Goal: Task Accomplishment & Management: Complete application form

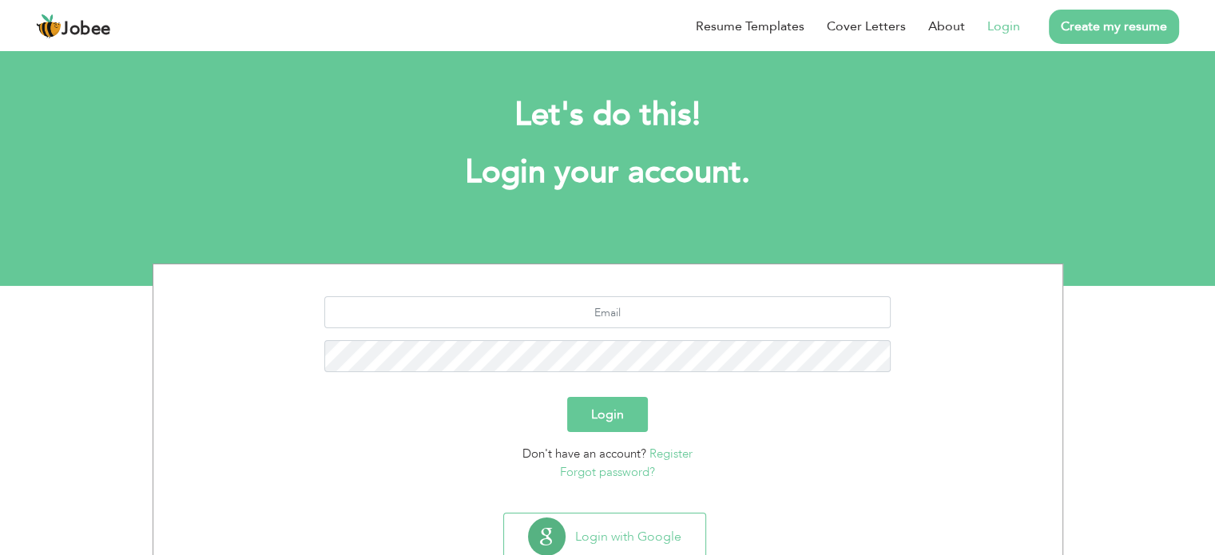
click at [622, 408] on button "Login" at bounding box center [607, 414] width 81 height 35
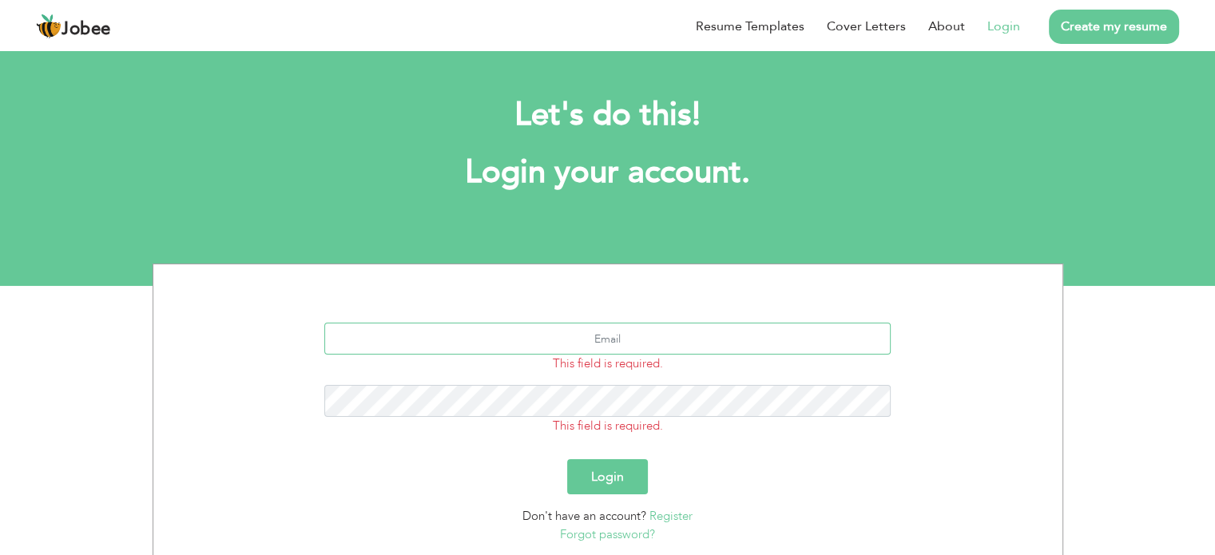
click at [653, 337] on input "text" at bounding box center [607, 339] width 566 height 32
type input "umair.codes01@gmail.com"
click at [604, 469] on button "Login" at bounding box center [607, 476] width 81 height 35
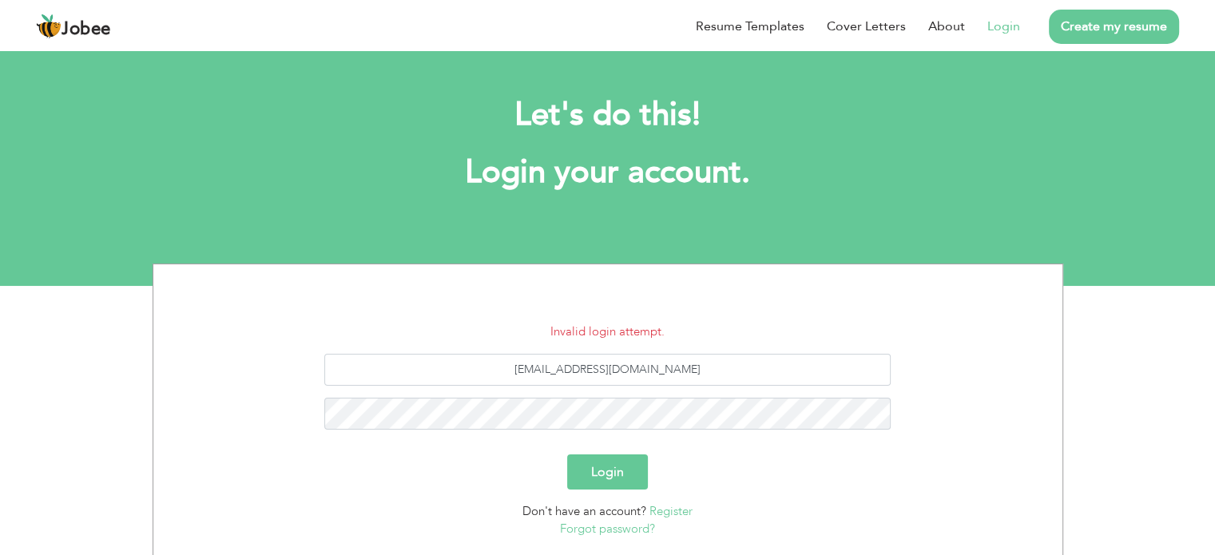
click at [603, 479] on button "Login" at bounding box center [607, 472] width 81 height 35
click at [584, 477] on button "Login" at bounding box center [607, 472] width 81 height 35
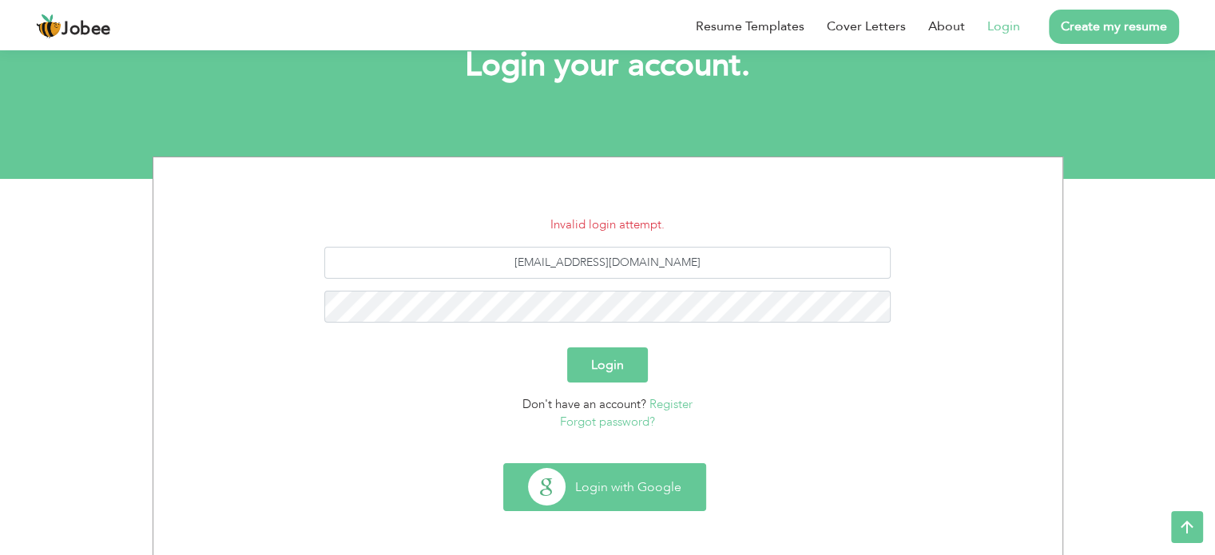
click at [658, 498] on button "Login with Google" at bounding box center [604, 487] width 201 height 46
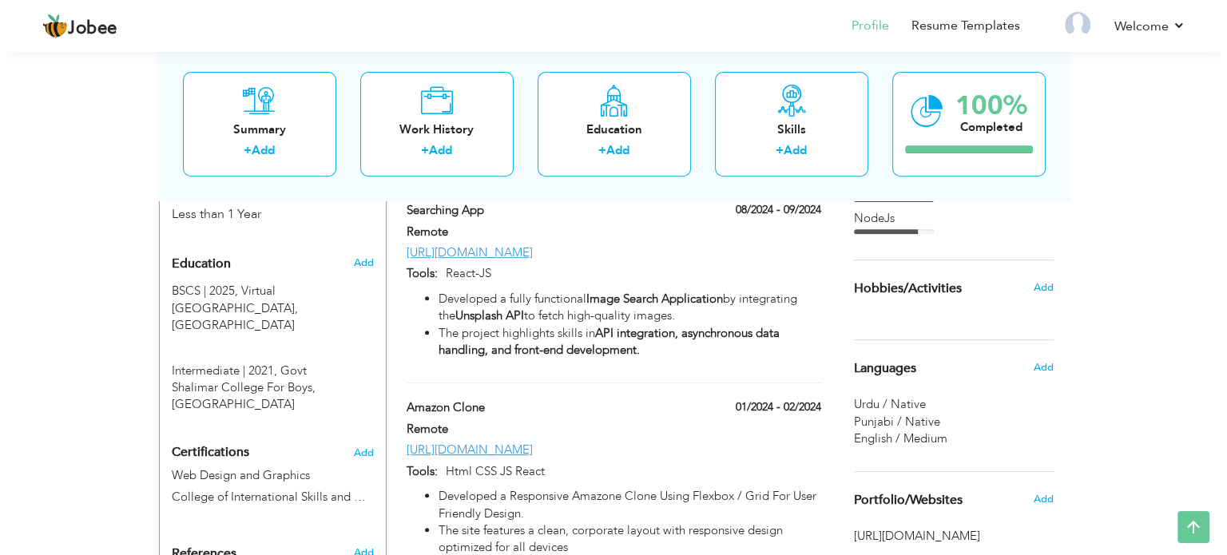
scroll to position [634, 0]
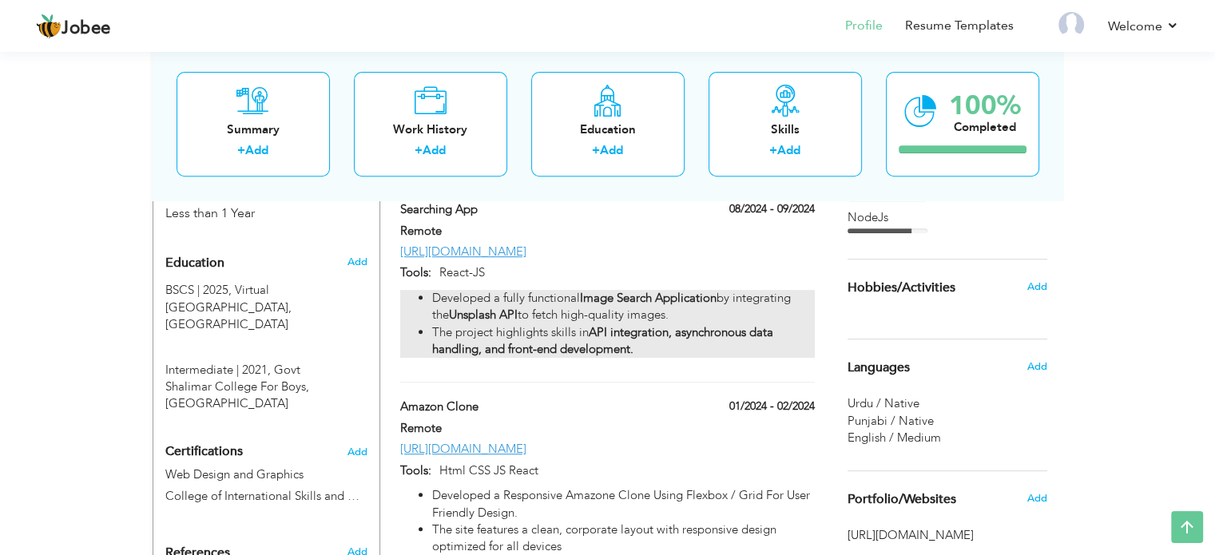
click at [785, 324] on li "The project highlights skills in API integration, asynchronous data handling, a…" at bounding box center [623, 341] width 382 height 34
type input "Searching App"
type input "Remote"
type input "08/2024"
type input "09/2024"
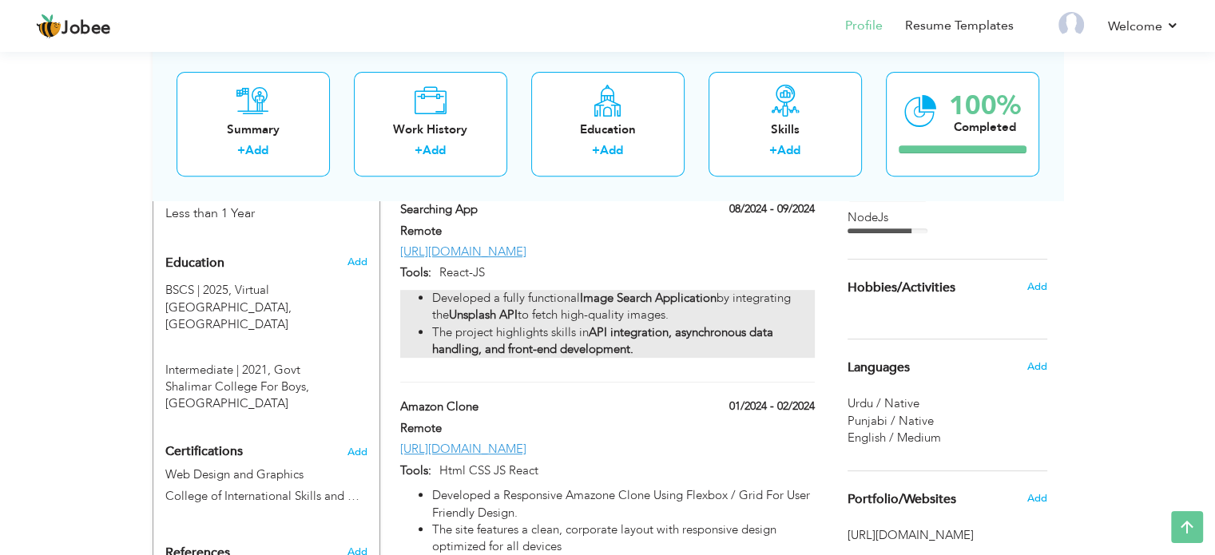
type input "[URL][DOMAIN_NAME]"
type input "React-JS"
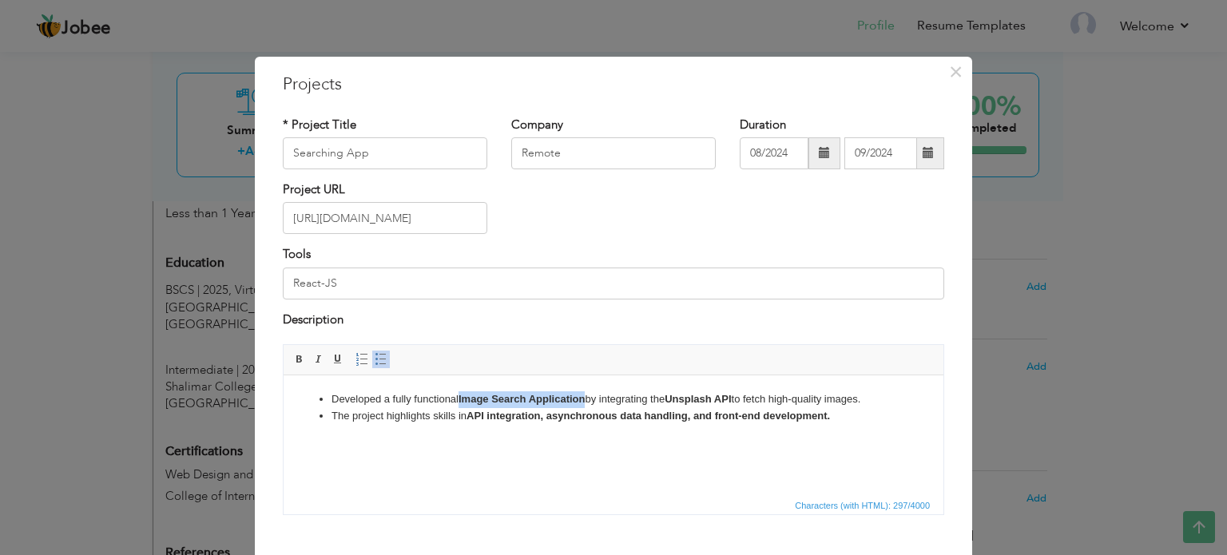
drag, startPoint x: 589, startPoint y: 400, endPoint x: 456, endPoint y: 399, distance: 132.6
click at [456, 399] on li "Developed a fully functional Image Search Application by integrating the Unspla…" at bounding box center [614, 400] width 564 height 17
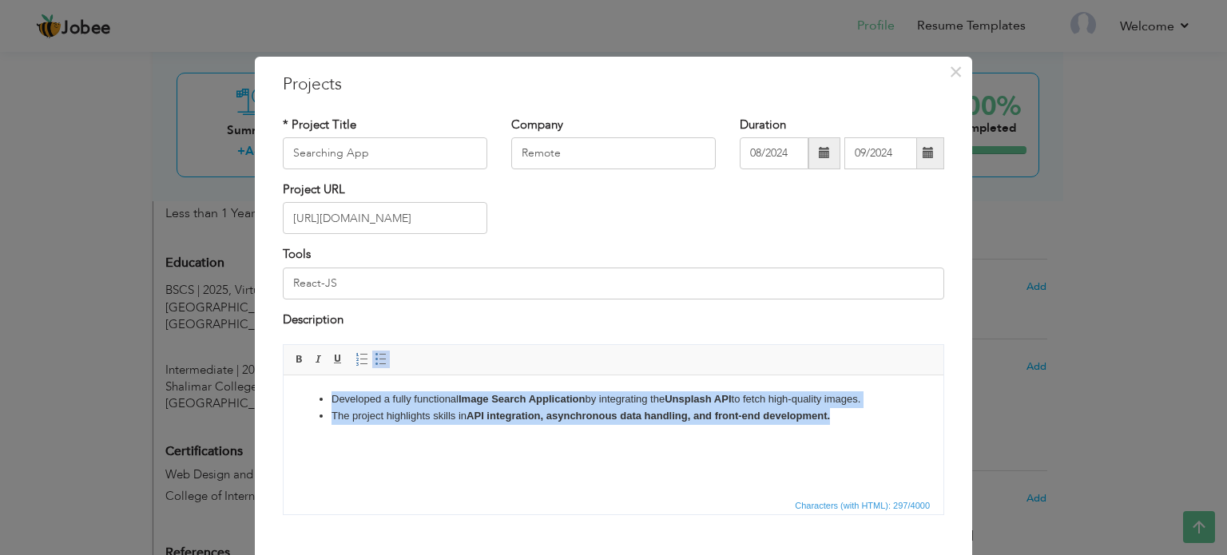
drag, startPoint x: 329, startPoint y: 398, endPoint x: 839, endPoint y: 425, distance: 510.5
click at [839, 425] on html "Developed a fully functional Image Search Application by integrating the Unspla…" at bounding box center [614, 409] width 660 height 66
click at [293, 354] on span at bounding box center [299, 359] width 13 height 13
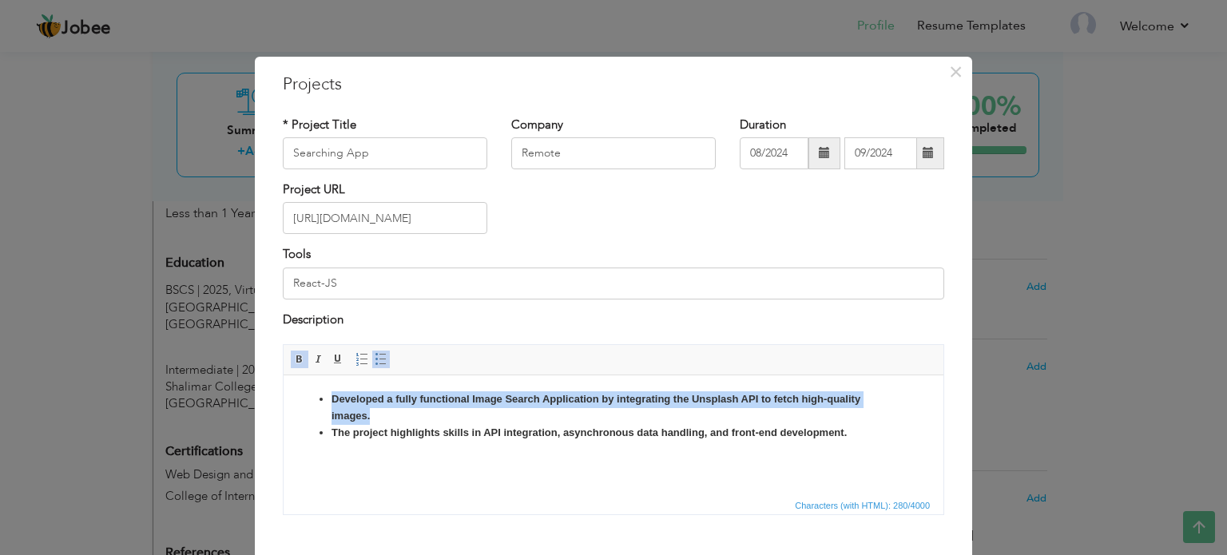
click at [293, 354] on span at bounding box center [299, 359] width 13 height 13
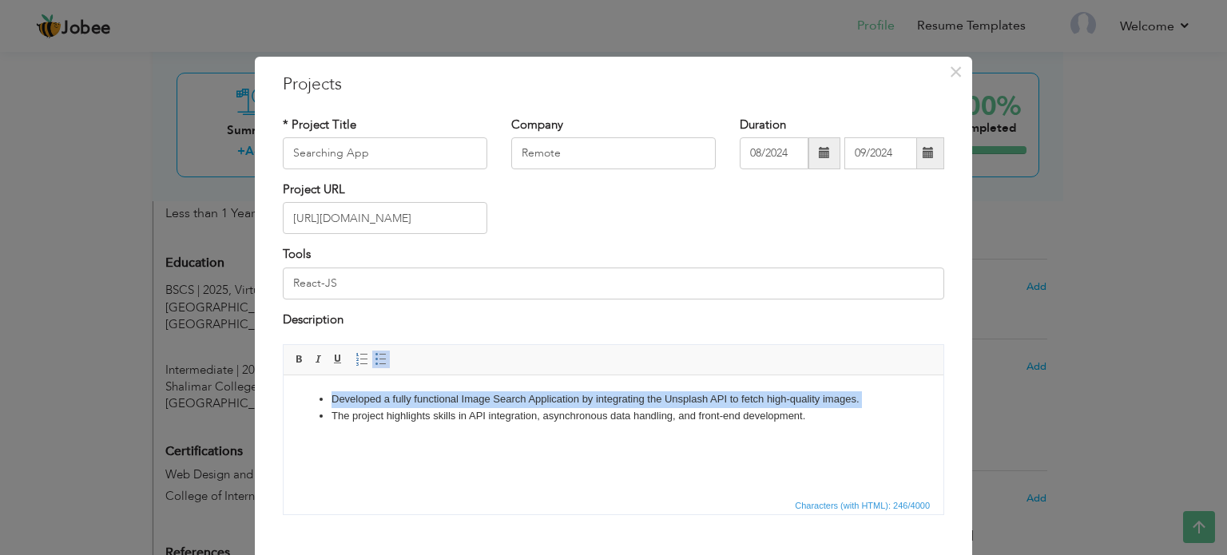
click at [440, 441] on html "Developed a fully functional Image Search Application by integrating the Unspla…" at bounding box center [614, 409] width 660 height 66
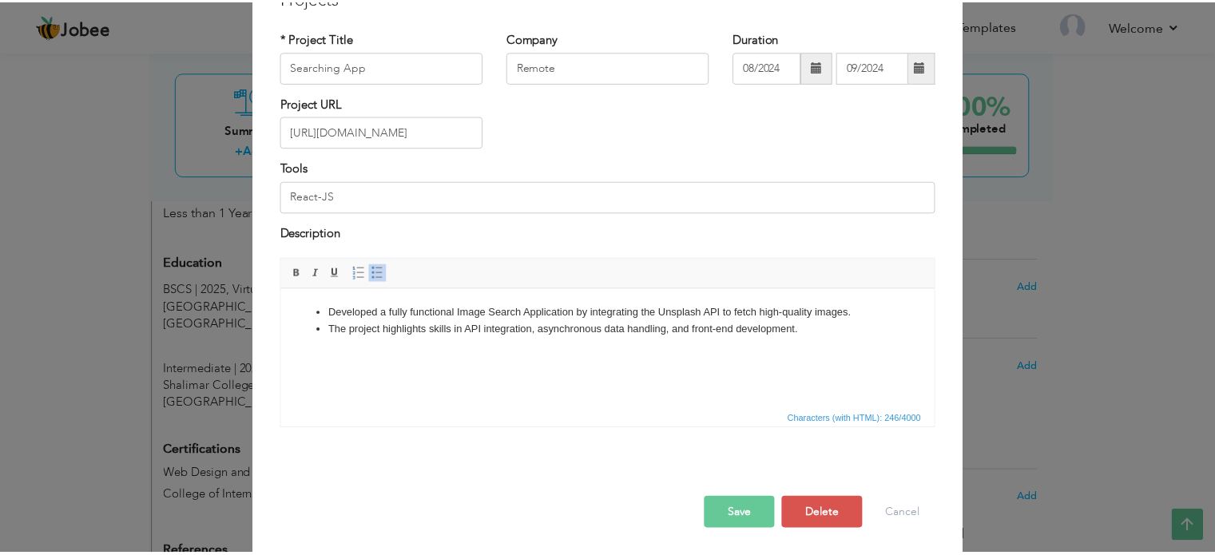
scroll to position [89, 0]
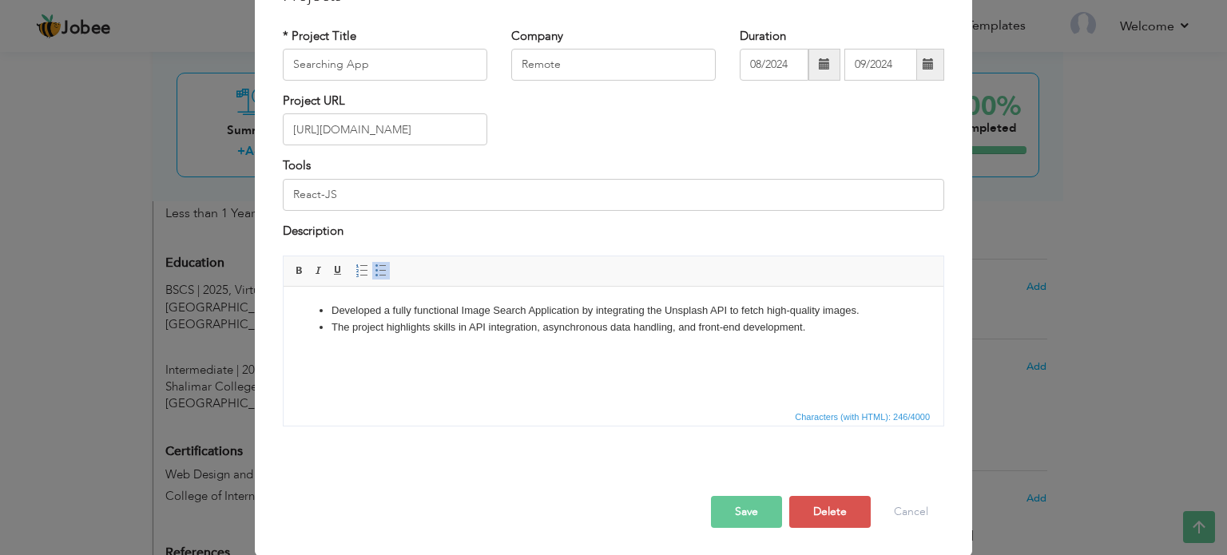
click at [764, 518] on button "Save" at bounding box center [746, 512] width 71 height 32
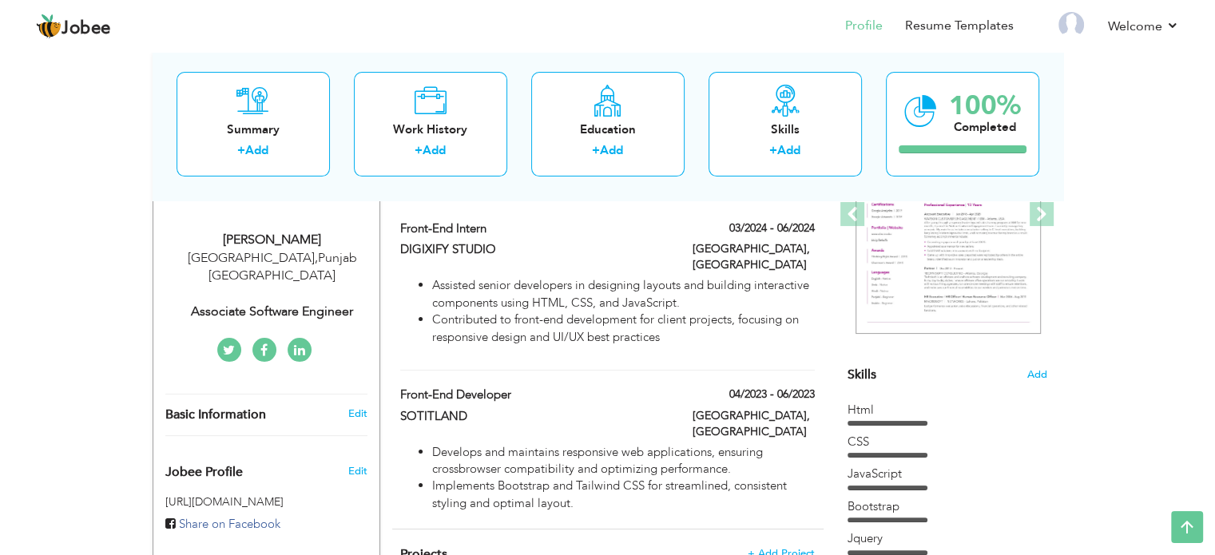
scroll to position [0, 0]
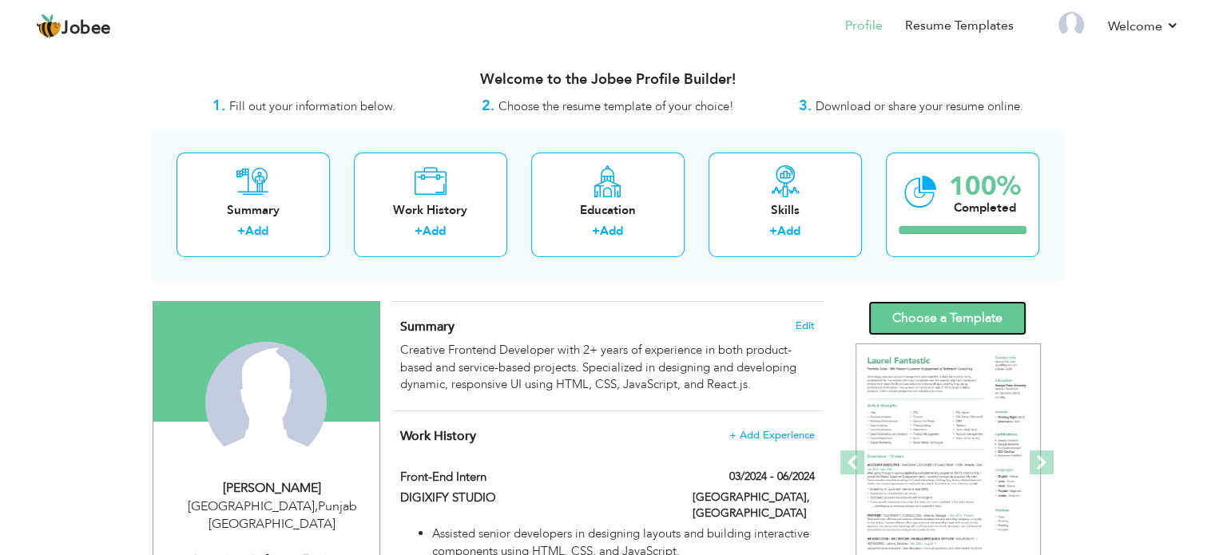
click at [925, 312] on link "Choose a Template" at bounding box center [947, 318] width 158 height 34
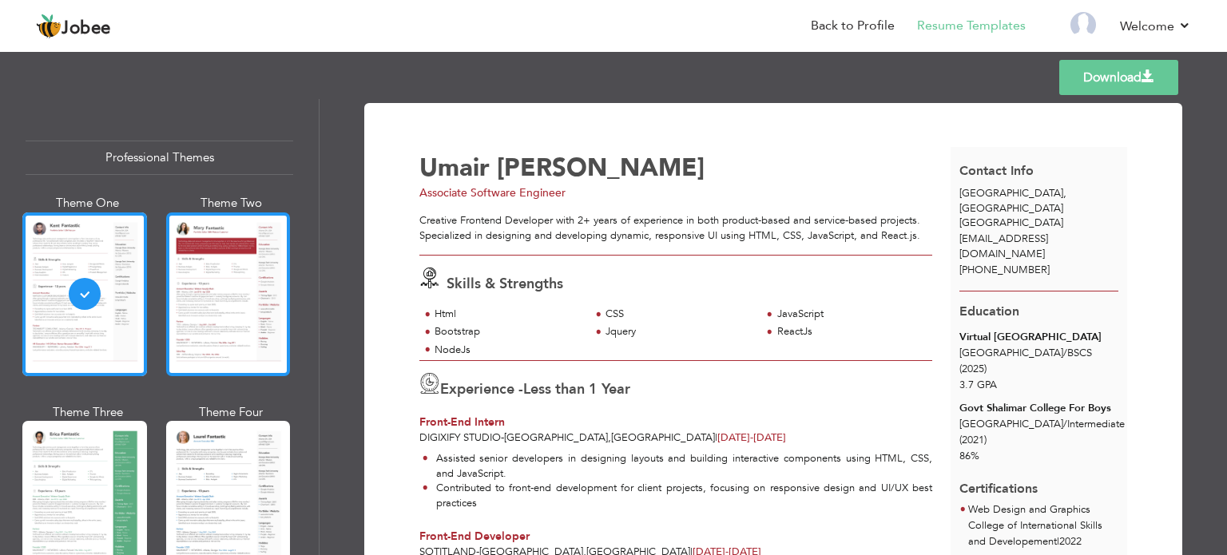
click at [271, 308] on div at bounding box center [228, 295] width 125 height 164
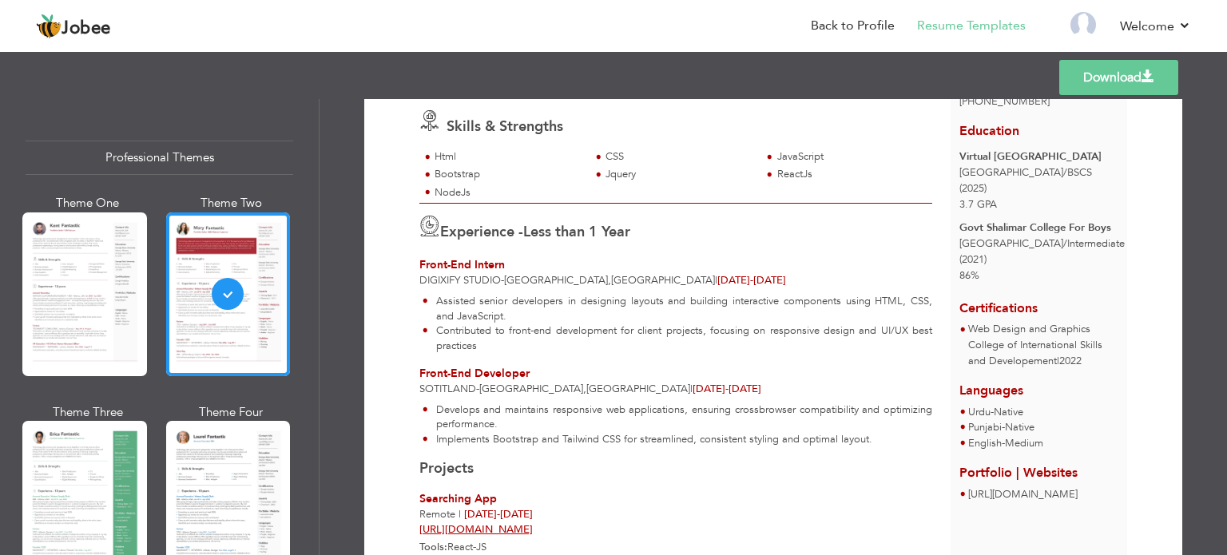
scroll to position [173, 0]
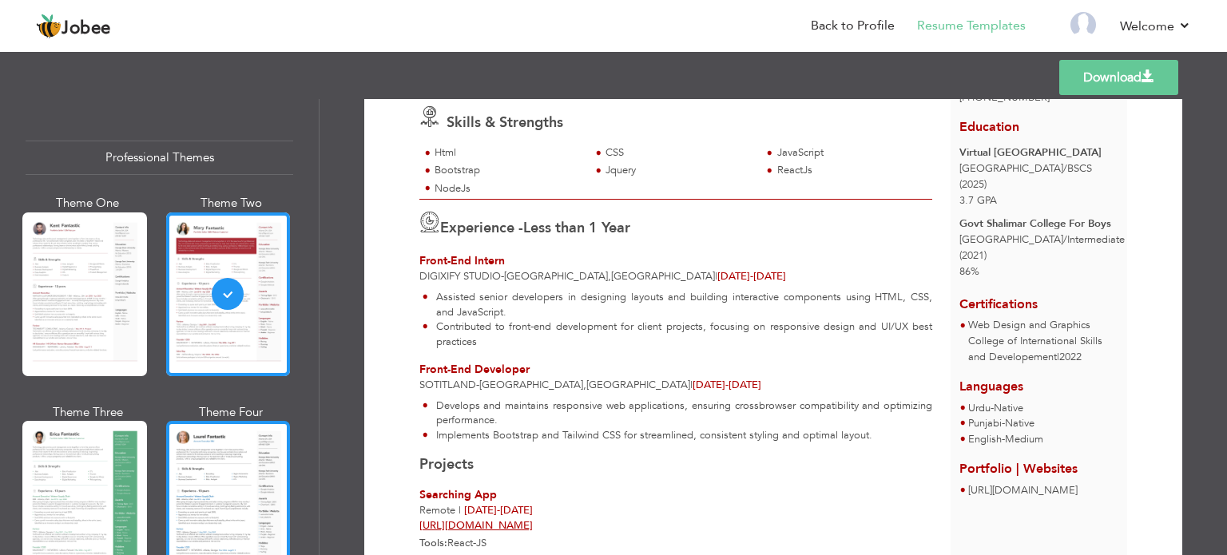
click at [237, 452] on div at bounding box center [228, 503] width 125 height 164
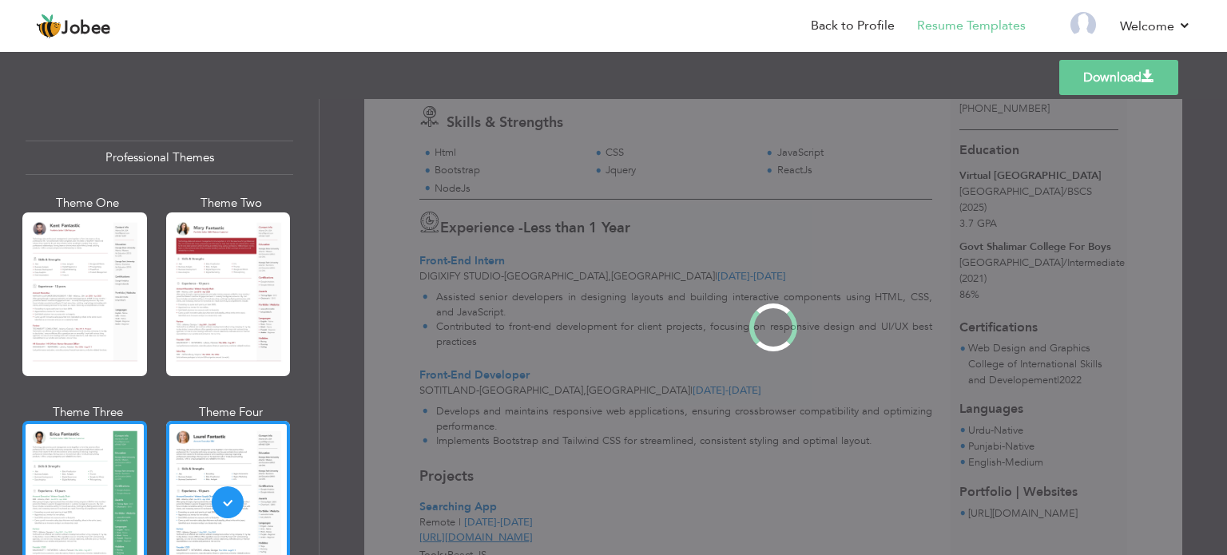
scroll to position [0, 0]
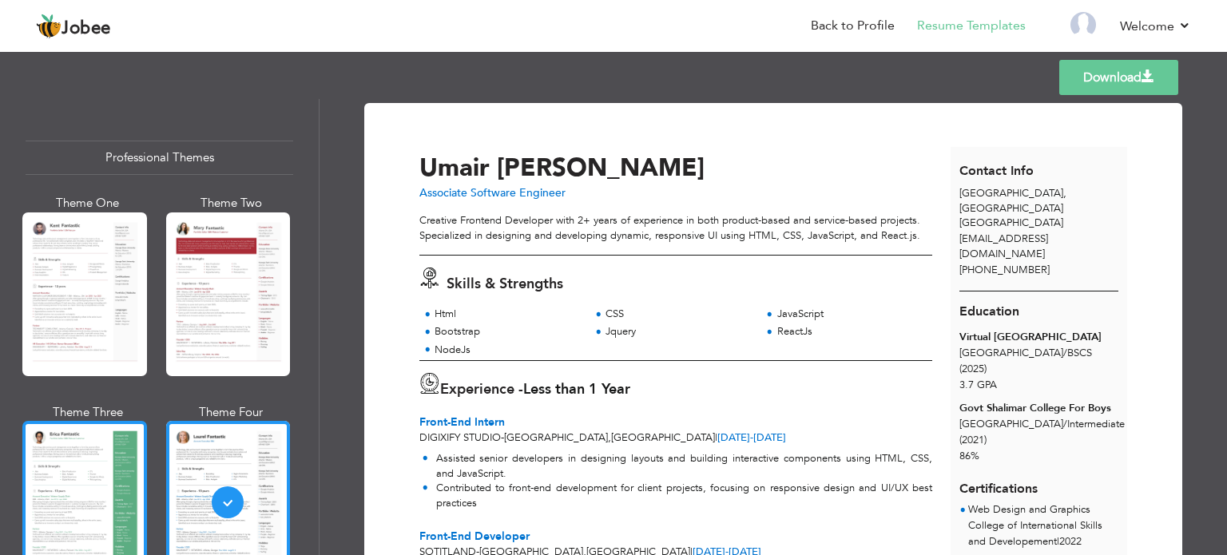
click at [101, 478] on div at bounding box center [84, 503] width 125 height 164
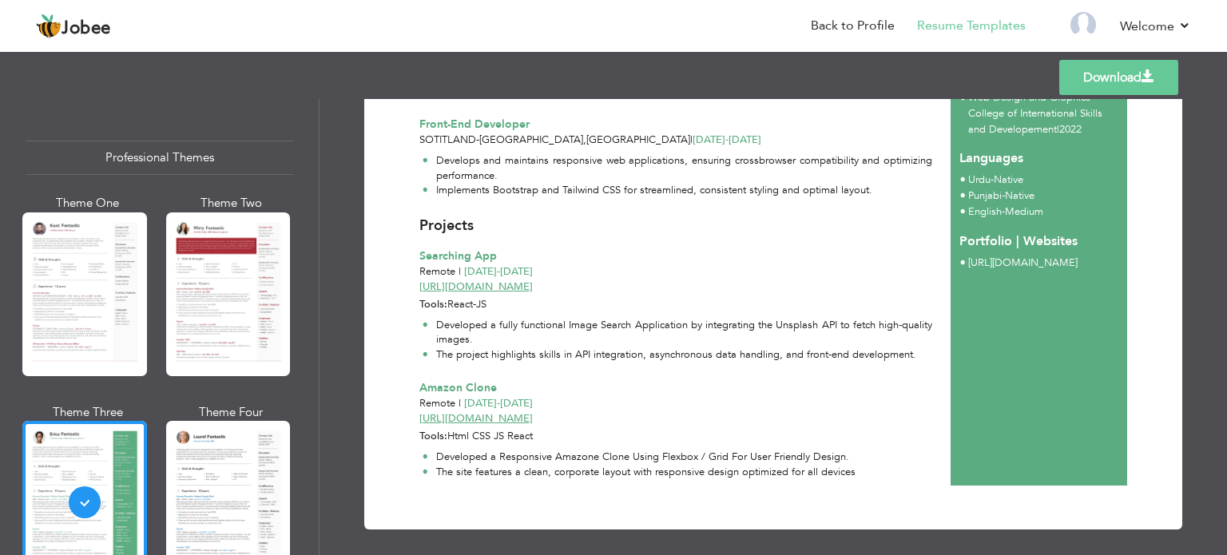
scroll to position [417, 0]
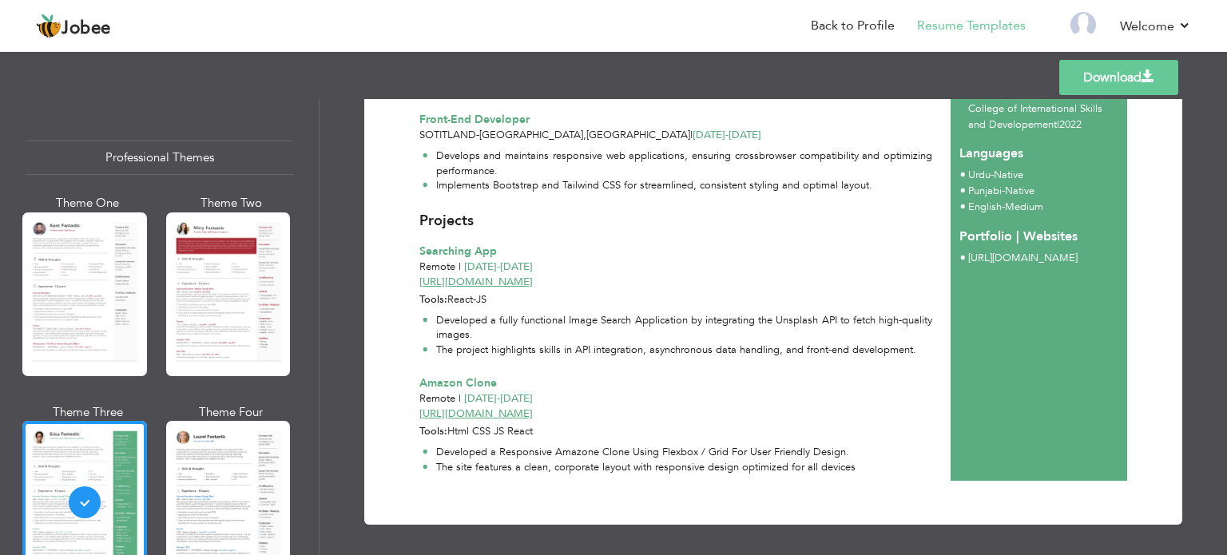
click at [1107, 72] on link "Download" at bounding box center [1118, 77] width 119 height 35
